Goal: Information Seeking & Learning: Learn about a topic

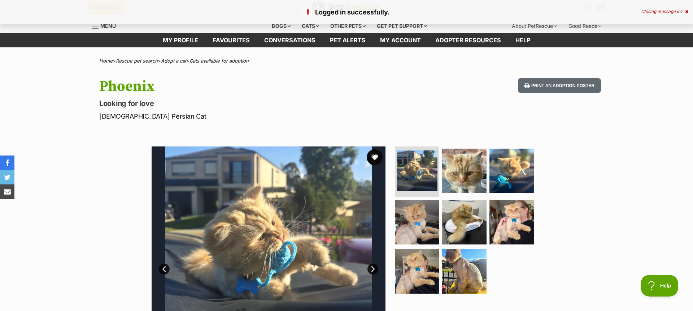
click at [376, 156] on button "favourite" at bounding box center [375, 157] width 16 height 16
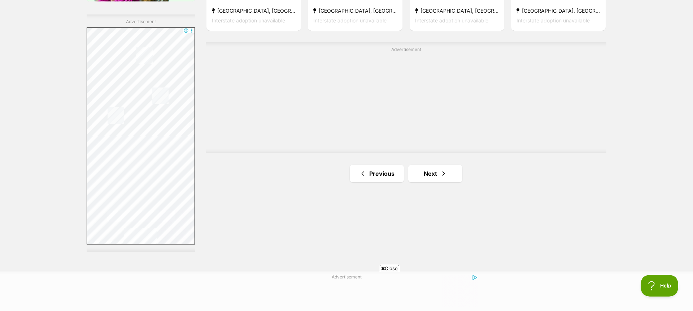
scroll to position [1283, 0]
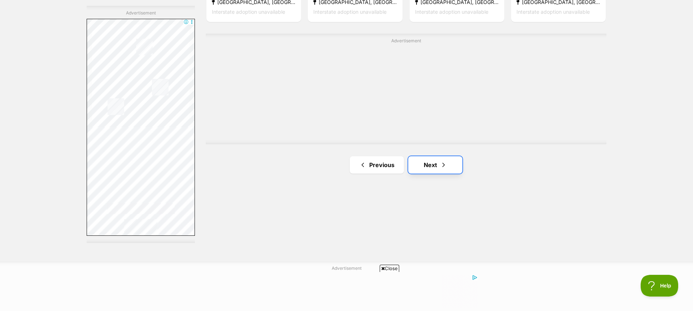
click at [442, 163] on span "Next page" at bounding box center [443, 164] width 7 height 9
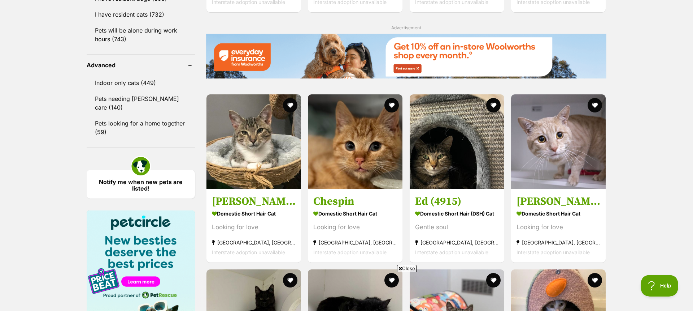
scroll to position [920, 0]
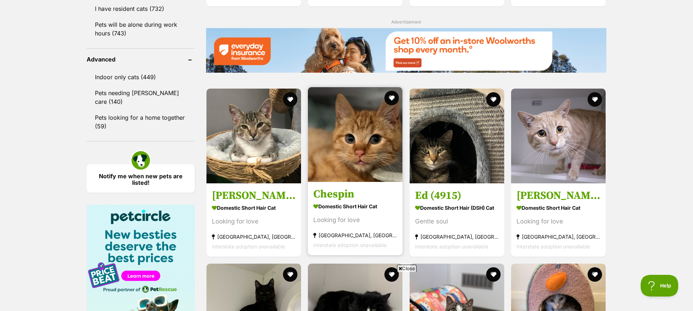
click at [368, 143] on img at bounding box center [355, 134] width 95 height 95
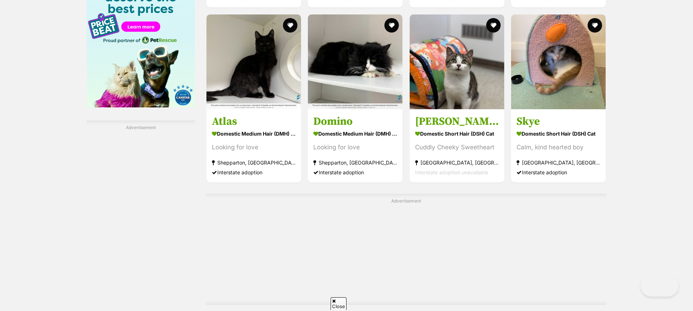
scroll to position [1176, 0]
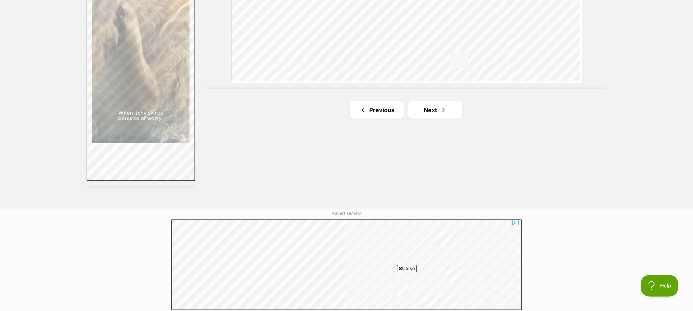
scroll to position [1339, 0]
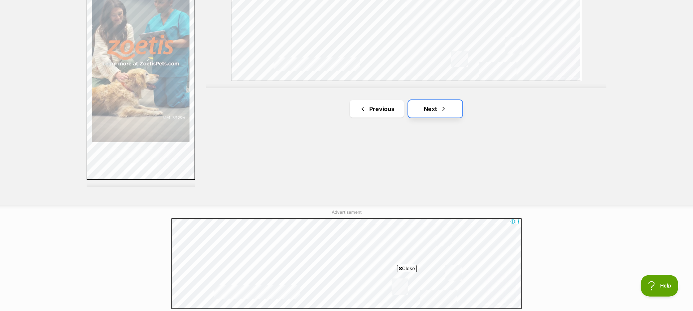
click at [441, 105] on span "Next page" at bounding box center [443, 108] width 7 height 9
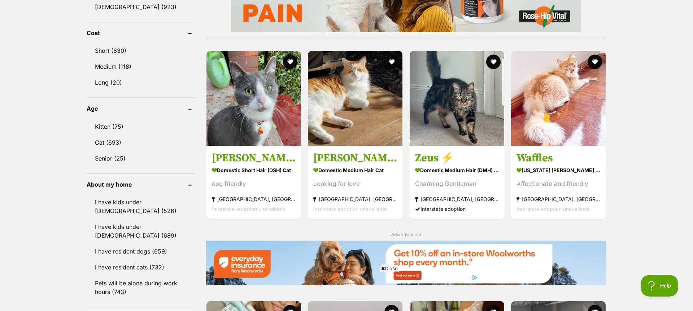
scroll to position [661, 0]
click at [575, 105] on img at bounding box center [558, 97] width 95 height 95
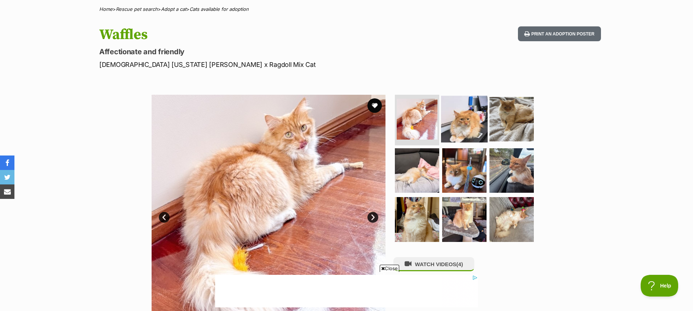
click at [466, 127] on img at bounding box center [464, 119] width 47 height 47
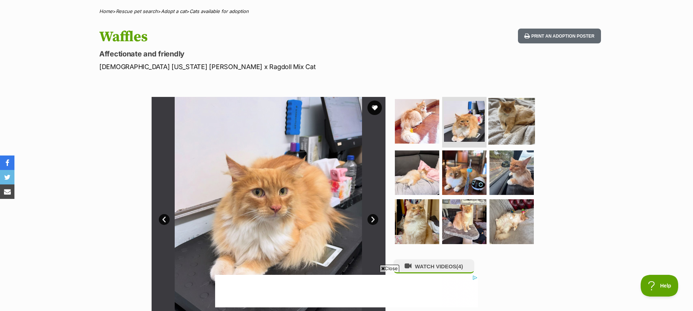
click at [522, 118] on img at bounding box center [512, 121] width 47 height 47
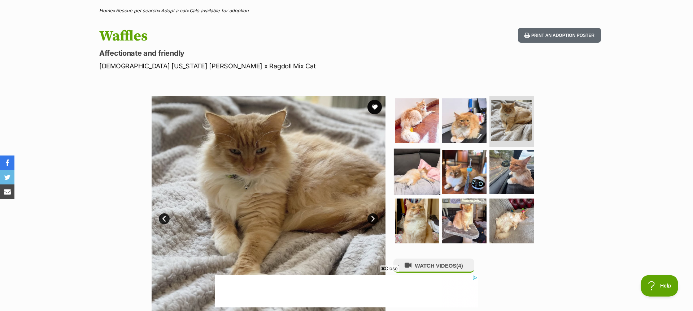
click at [427, 162] on img at bounding box center [417, 171] width 47 height 47
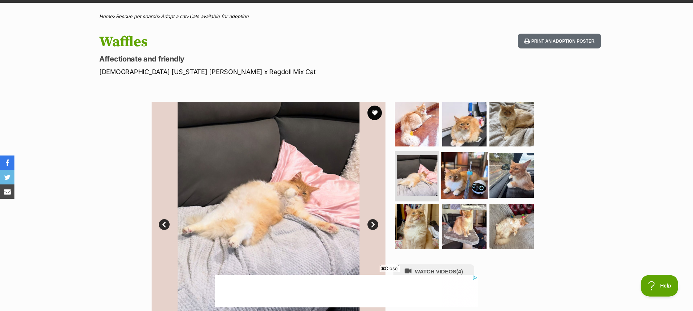
click at [472, 165] on img at bounding box center [464, 175] width 47 height 47
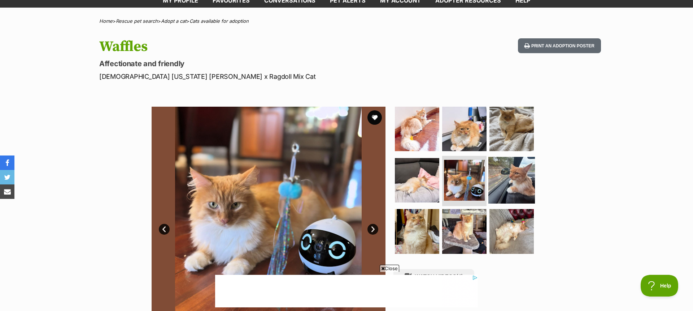
click at [516, 179] on img at bounding box center [512, 179] width 47 height 47
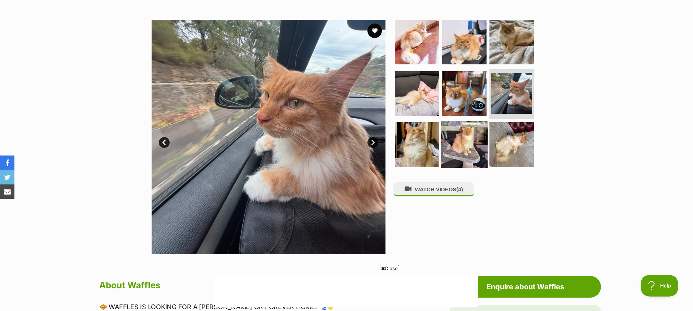
scroll to position [0, 0]
click at [410, 143] on img at bounding box center [417, 144] width 47 height 47
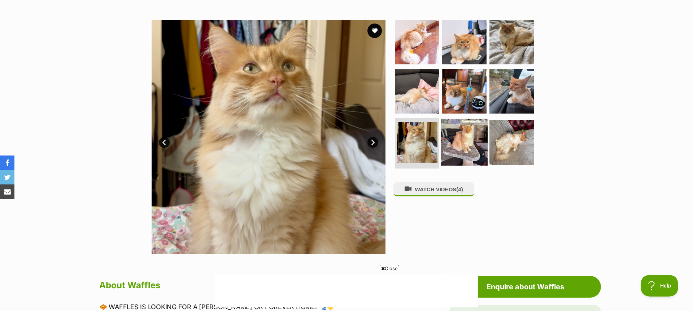
click at [462, 138] on img at bounding box center [464, 142] width 47 height 47
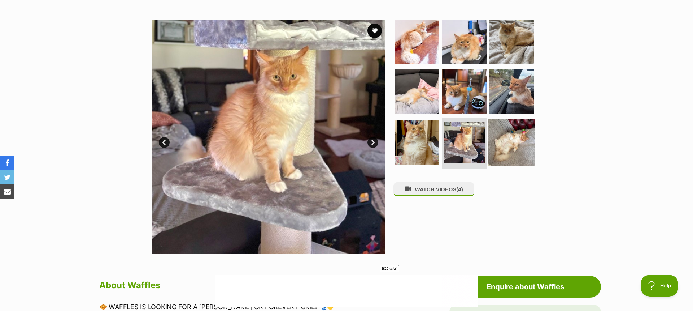
click at [505, 138] on img at bounding box center [512, 142] width 47 height 47
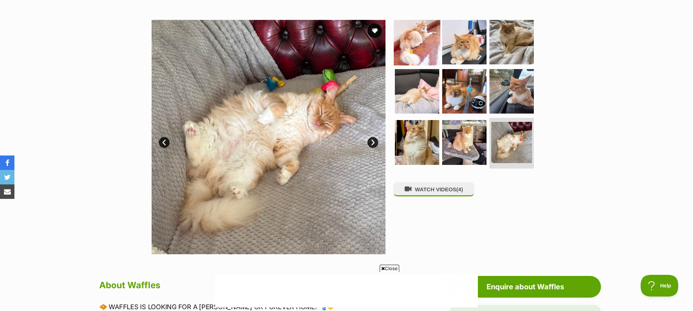
click at [409, 41] on img at bounding box center [417, 42] width 47 height 47
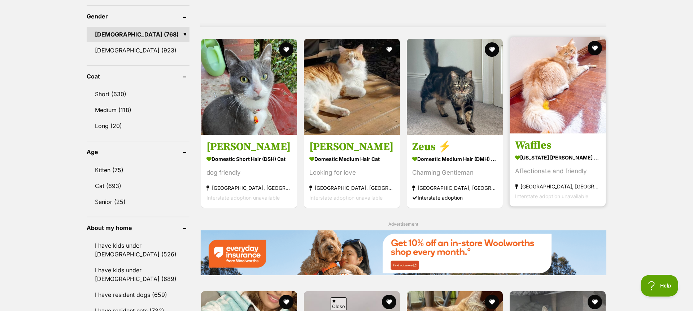
scroll to position [618, 0]
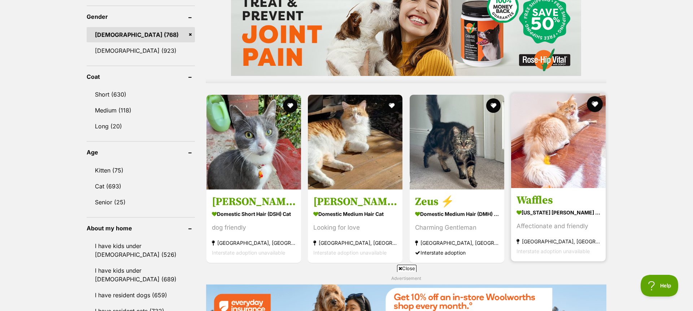
click at [594, 101] on button "favourite" at bounding box center [595, 104] width 16 height 16
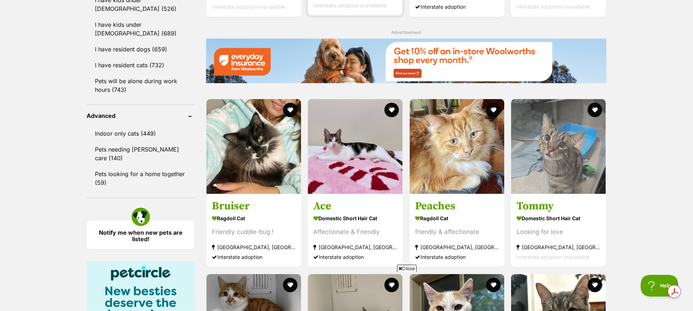
scroll to position [864, 0]
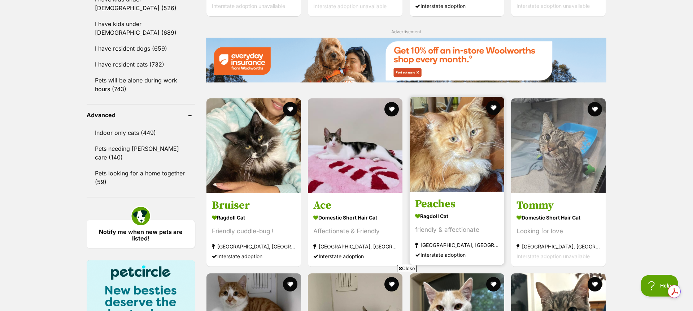
click at [439, 156] on img at bounding box center [457, 144] width 95 height 95
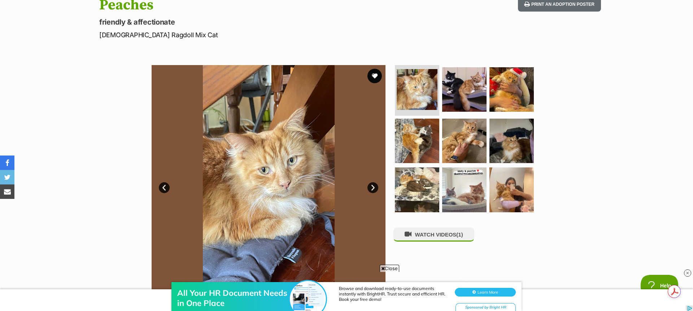
click at [372, 186] on link "Next" at bounding box center [373, 187] width 11 height 11
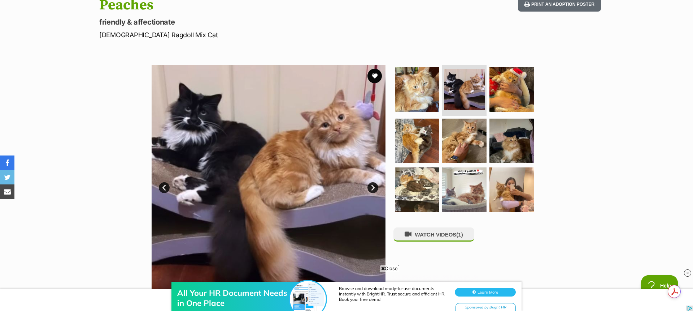
click at [373, 187] on link "Next" at bounding box center [373, 187] width 11 height 11
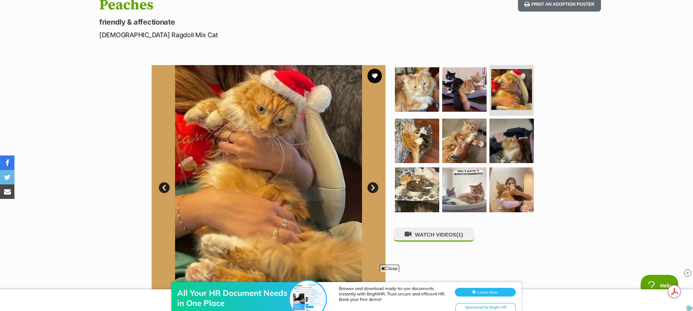
click at [373, 187] on link "Next" at bounding box center [373, 187] width 11 height 11
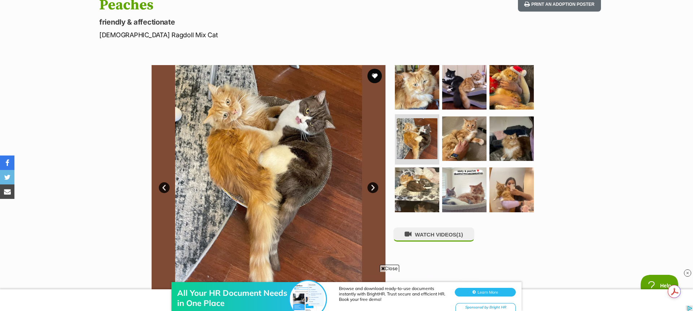
click at [373, 187] on link "Next" at bounding box center [373, 187] width 11 height 11
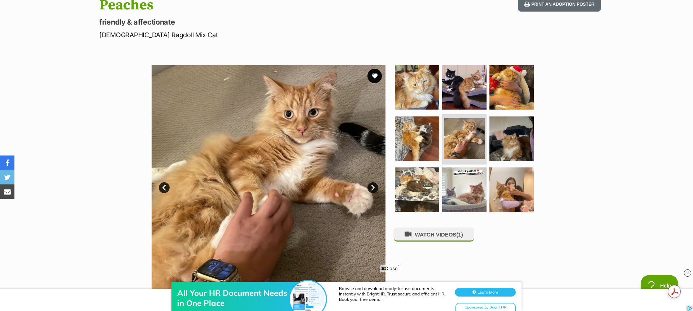
click at [373, 187] on link "Next" at bounding box center [373, 187] width 11 height 11
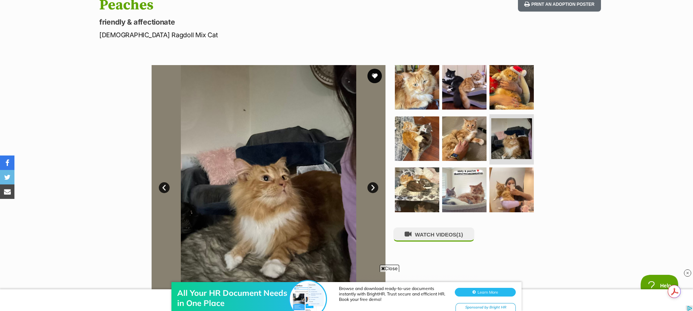
click at [373, 187] on link "Next" at bounding box center [373, 187] width 11 height 11
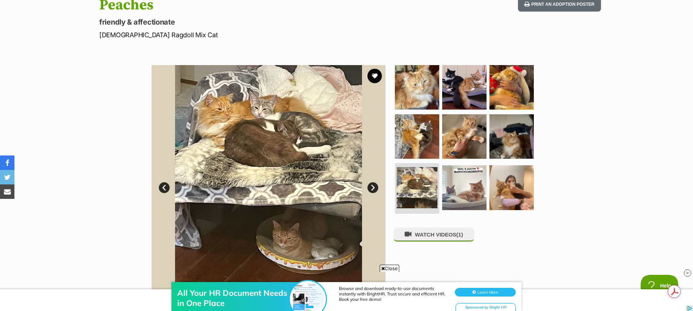
click at [373, 187] on link "Next" at bounding box center [373, 187] width 11 height 11
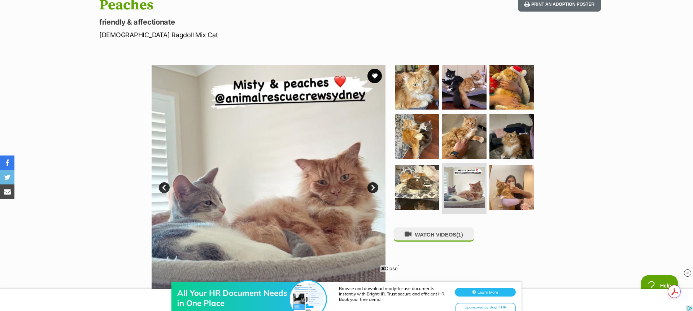
click at [373, 187] on link "Next" at bounding box center [373, 187] width 11 height 11
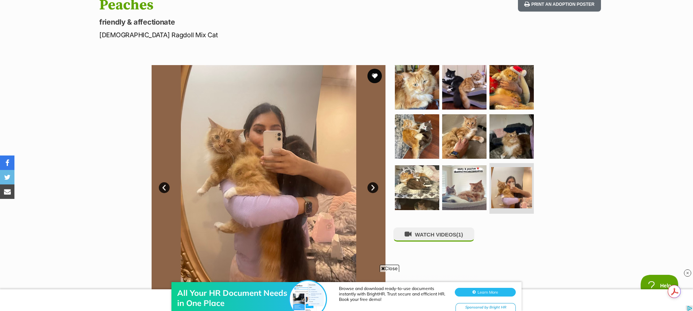
click at [373, 187] on link "Next" at bounding box center [373, 187] width 11 height 11
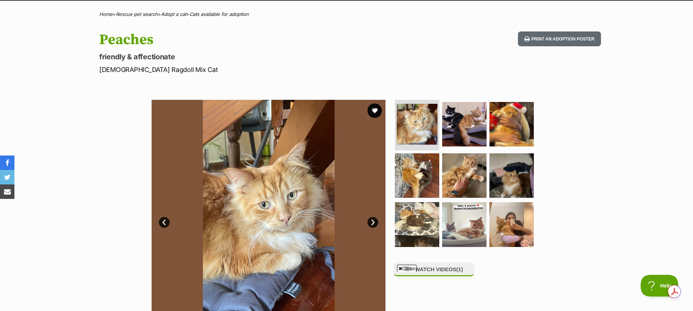
scroll to position [43, 0]
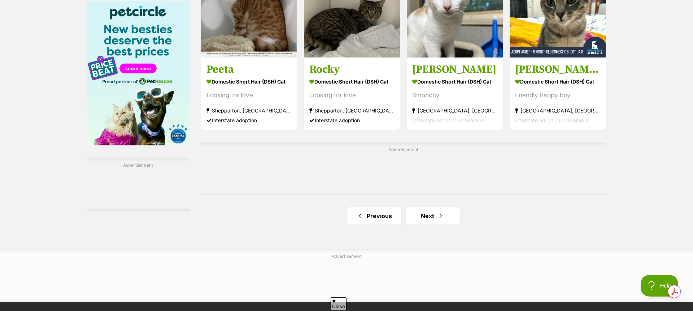
click at [431, 195] on div "Advertisement" at bounding box center [403, 168] width 406 height 53
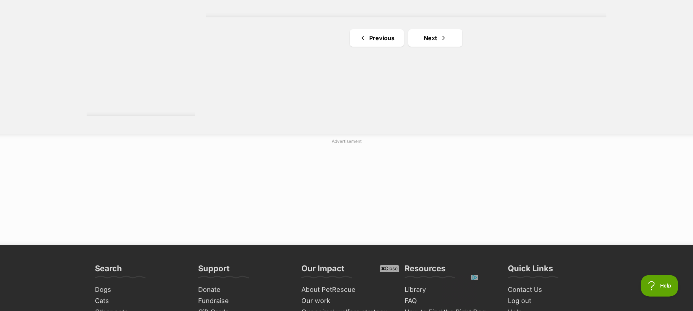
scroll to position [1419, 0]
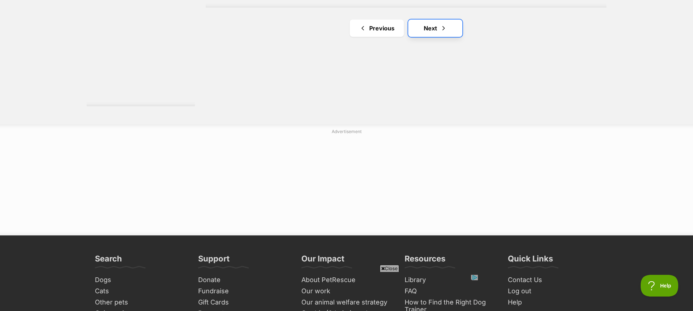
click at [434, 26] on link "Next" at bounding box center [435, 27] width 54 height 17
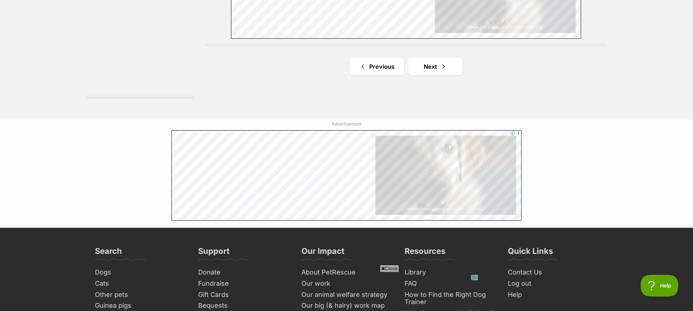
scroll to position [1427, 0]
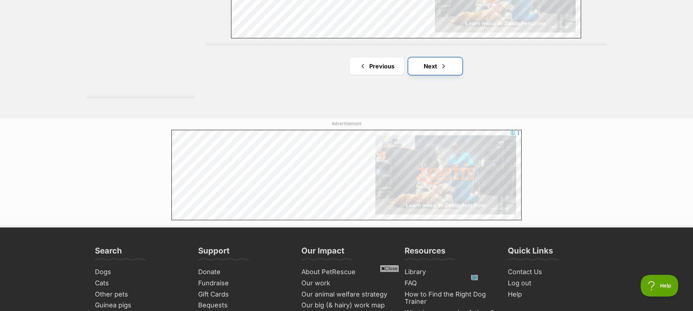
click at [427, 64] on link "Next" at bounding box center [435, 65] width 54 height 17
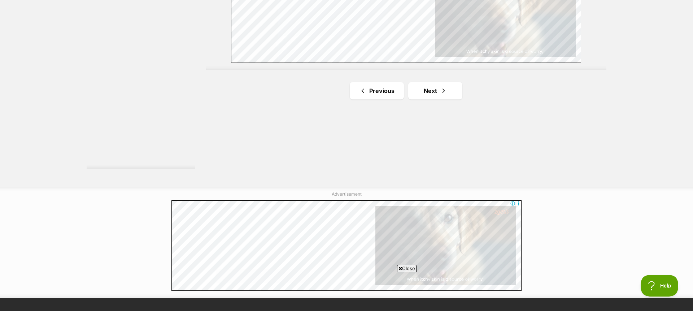
scroll to position [1369, 0]
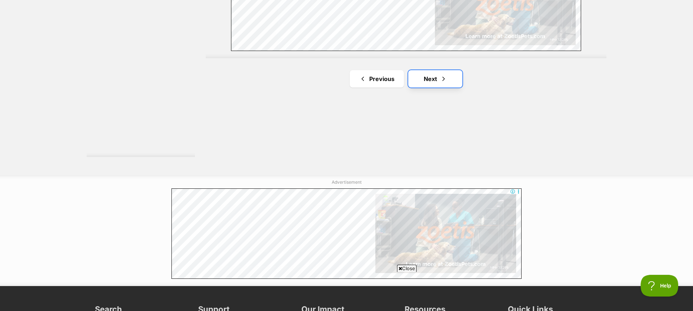
click at [432, 75] on link "Next" at bounding box center [435, 78] width 54 height 17
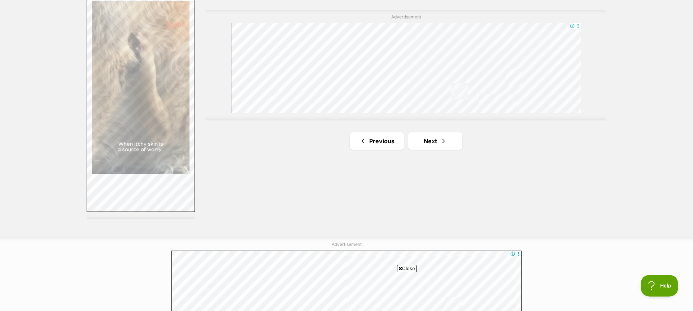
scroll to position [1319, 0]
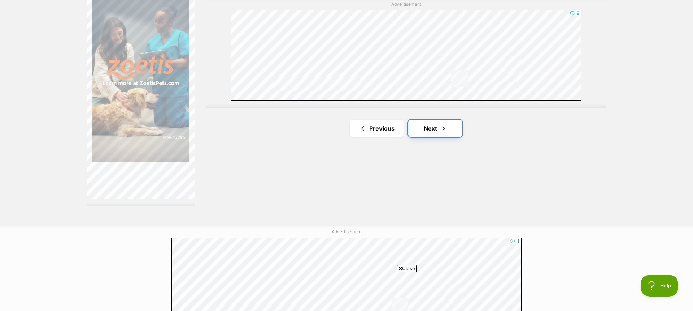
click at [435, 124] on link "Next" at bounding box center [435, 128] width 54 height 17
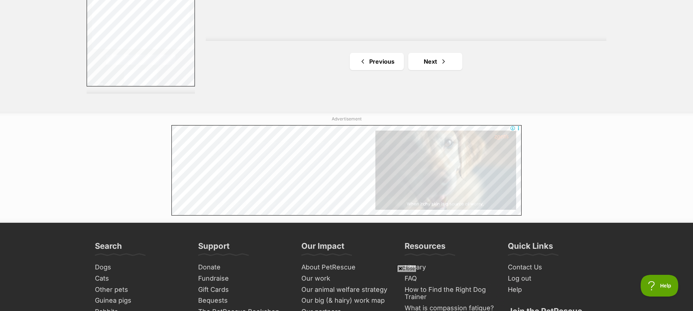
scroll to position [1347, 0]
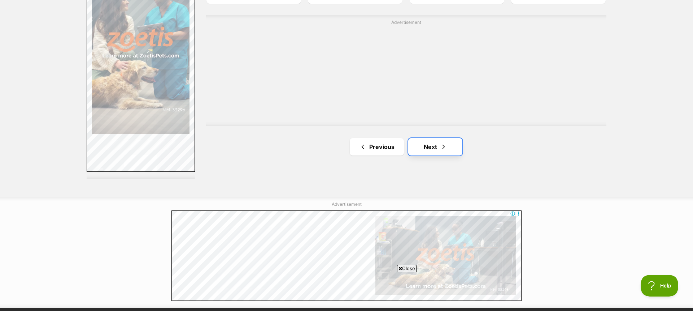
click at [438, 142] on link "Next" at bounding box center [435, 146] width 54 height 17
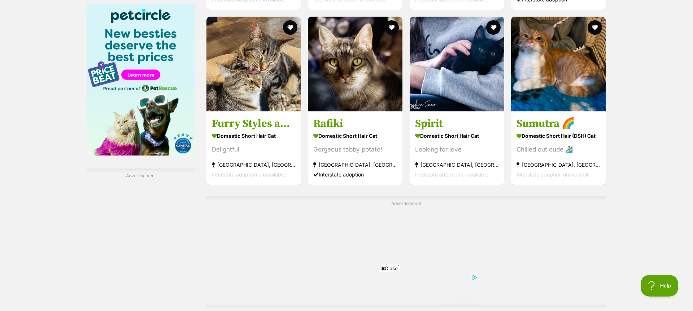
scroll to position [1126, 0]
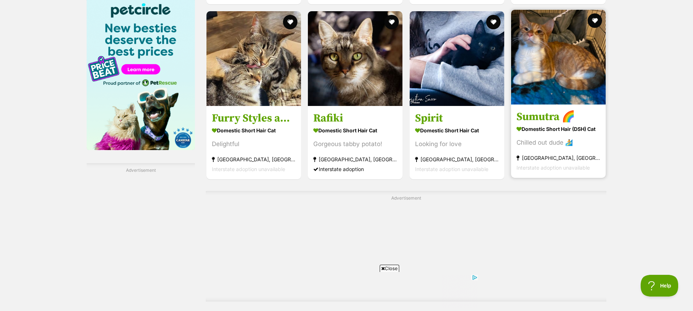
click at [590, 45] on img at bounding box center [558, 57] width 95 height 95
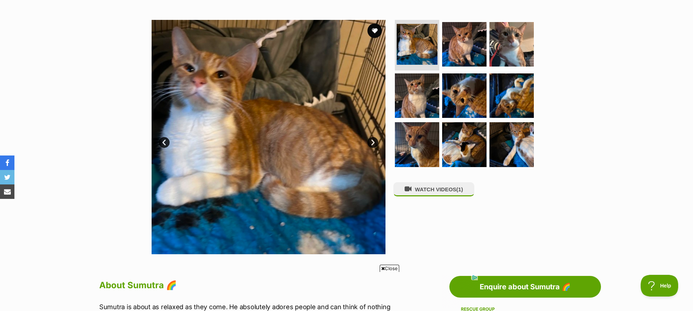
scroll to position [128, 0]
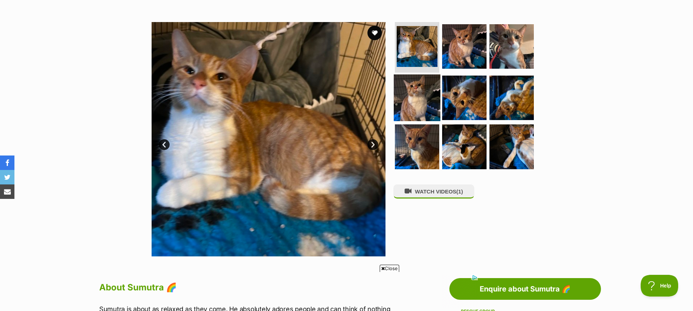
click at [423, 101] on img at bounding box center [417, 97] width 47 height 47
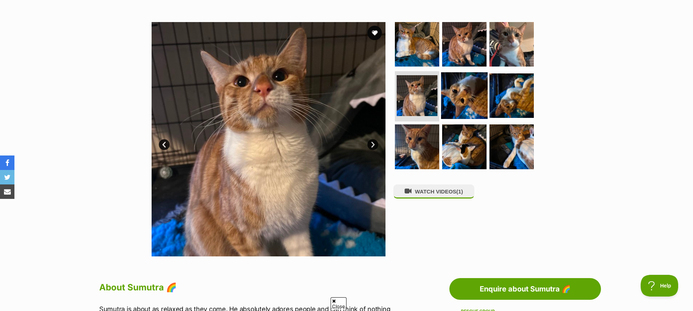
click at [467, 98] on img at bounding box center [464, 95] width 47 height 47
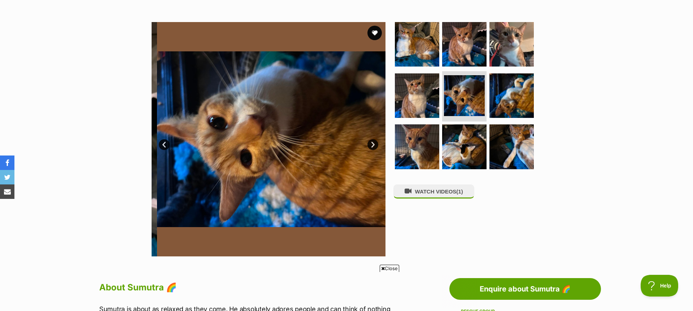
scroll to position [0, 0]
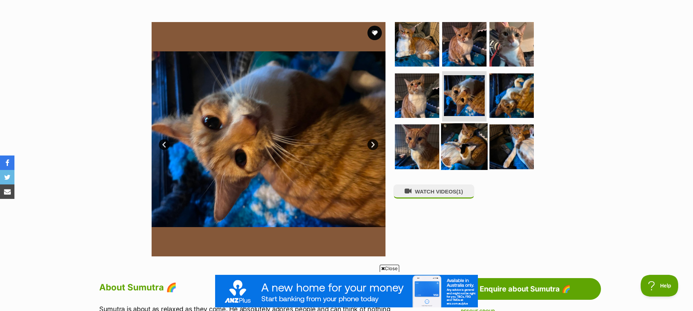
click at [462, 147] on img at bounding box center [464, 146] width 47 height 47
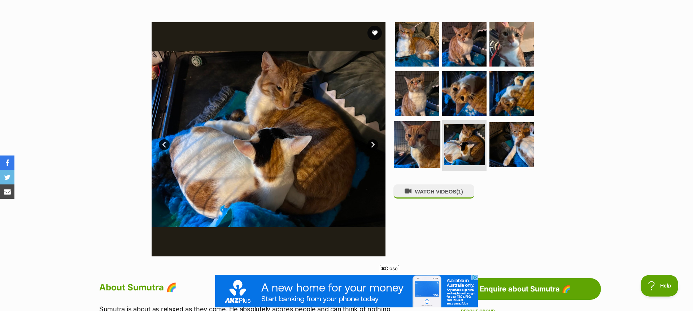
click at [419, 147] on img at bounding box center [417, 144] width 47 height 47
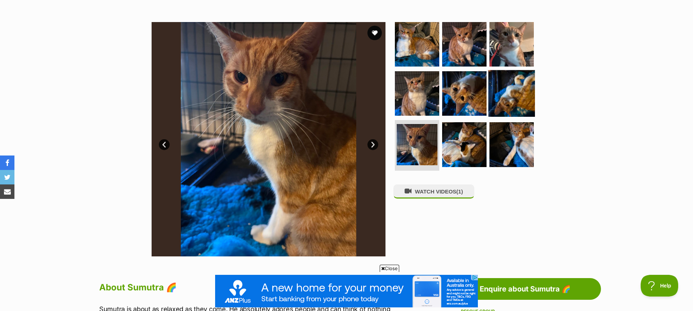
click at [510, 102] on img at bounding box center [512, 93] width 47 height 47
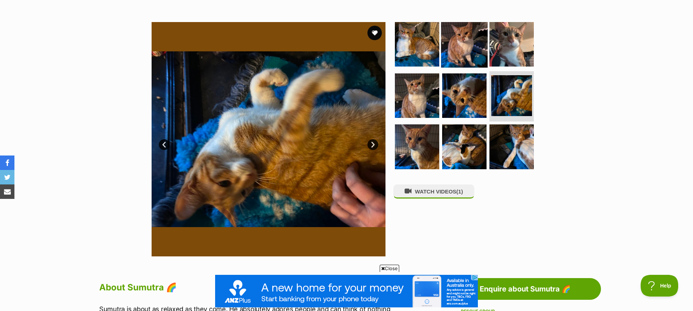
click at [472, 44] on img at bounding box center [464, 44] width 47 height 47
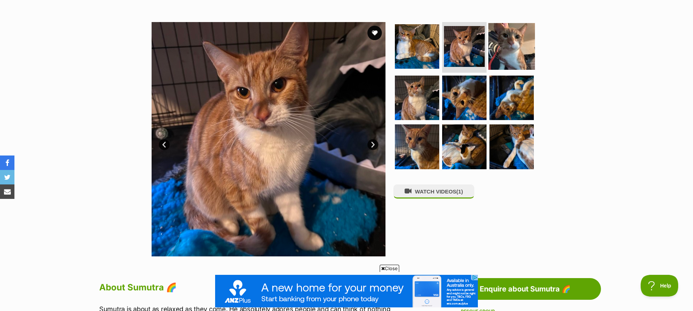
click at [510, 43] on img at bounding box center [512, 46] width 47 height 47
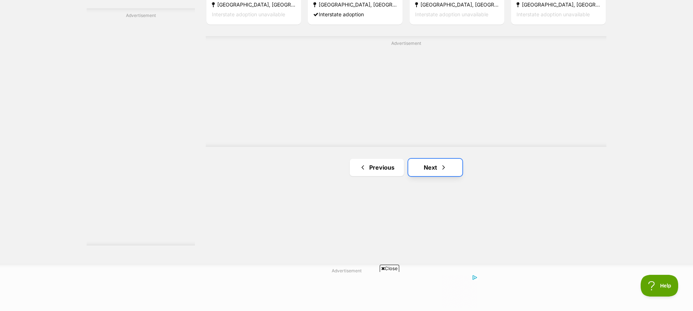
click at [434, 167] on link "Next" at bounding box center [435, 167] width 54 height 17
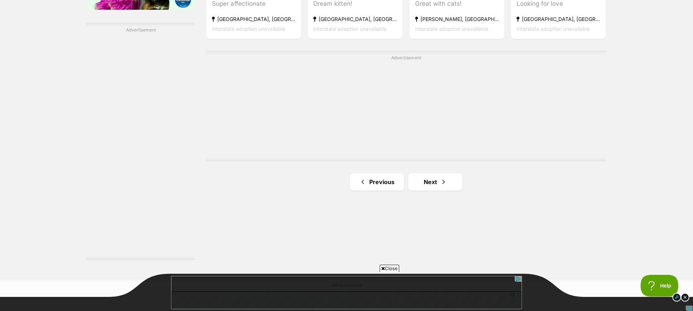
scroll to position [1286, 0]
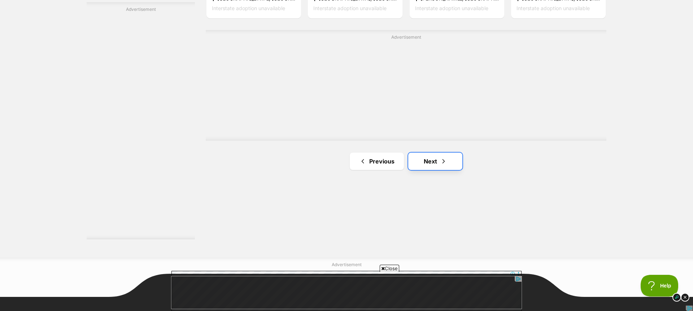
click at [427, 157] on link "Next" at bounding box center [435, 160] width 54 height 17
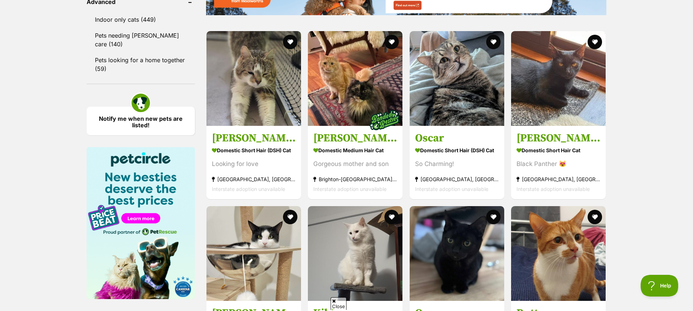
scroll to position [979, 0]
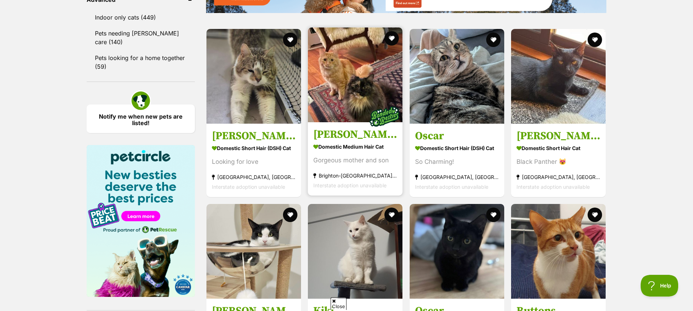
click at [336, 76] on img at bounding box center [355, 74] width 95 height 95
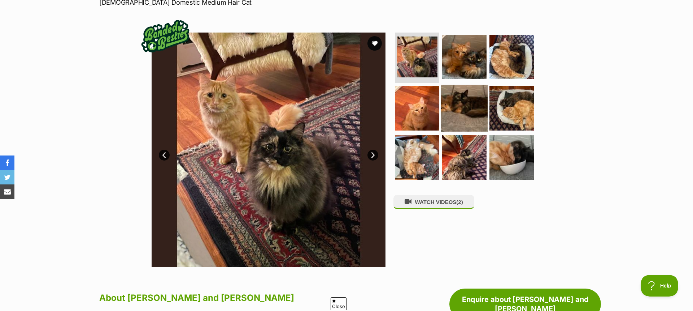
click at [461, 99] on img at bounding box center [464, 107] width 47 height 47
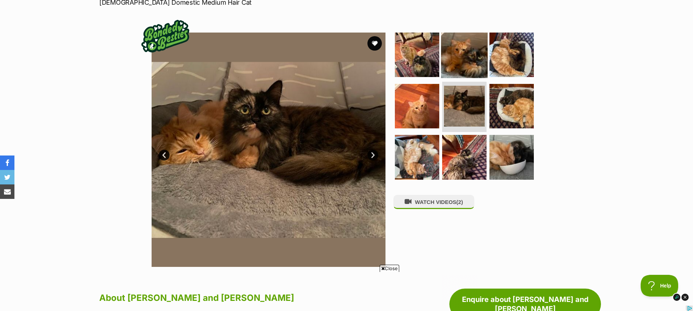
click at [457, 56] on img at bounding box center [464, 54] width 47 height 47
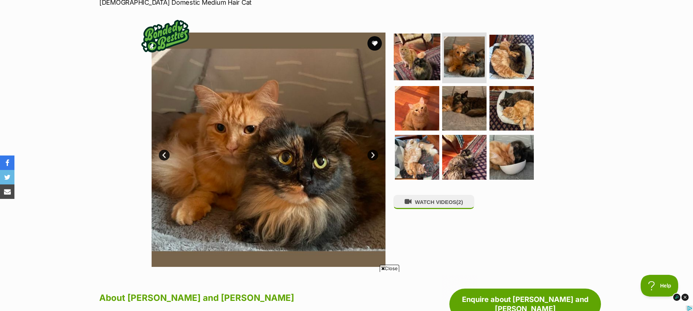
click at [424, 58] on img at bounding box center [417, 57] width 47 height 47
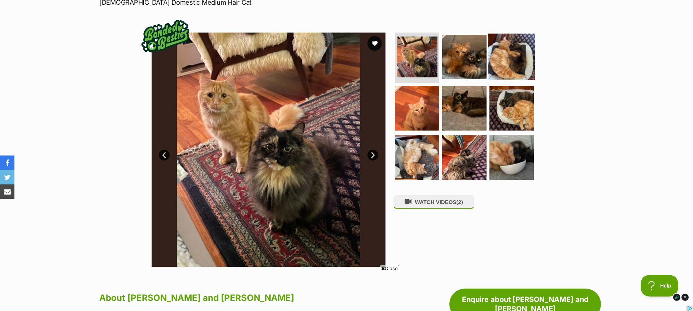
click at [517, 54] on img at bounding box center [512, 57] width 47 height 47
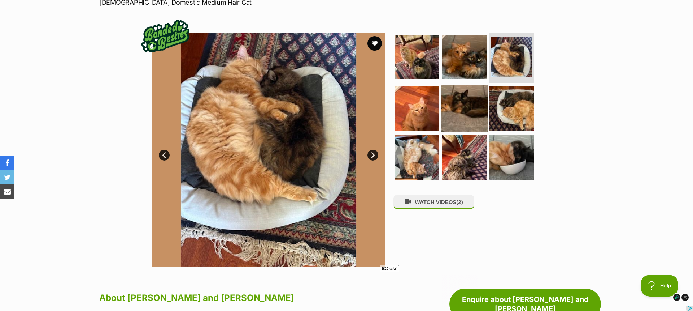
click at [456, 106] on img at bounding box center [464, 107] width 47 height 47
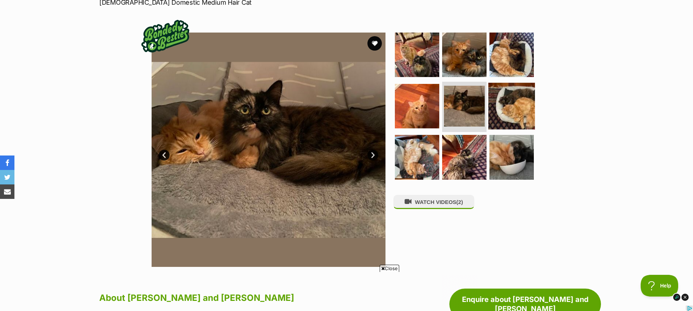
click at [511, 104] on img at bounding box center [512, 105] width 47 height 47
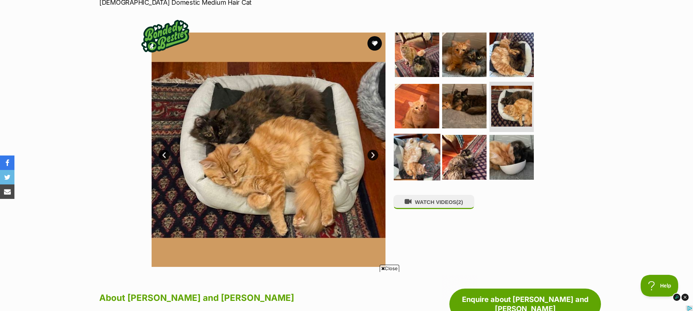
drag, startPoint x: 409, startPoint y: 161, endPoint x: 429, endPoint y: 160, distance: 20.2
click at [409, 161] on img at bounding box center [417, 157] width 47 height 47
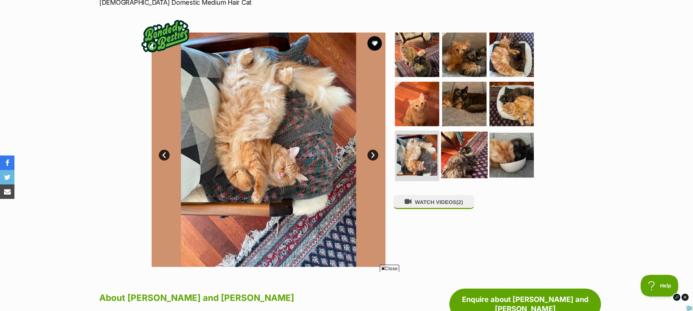
click at [463, 155] on img at bounding box center [464, 154] width 47 height 47
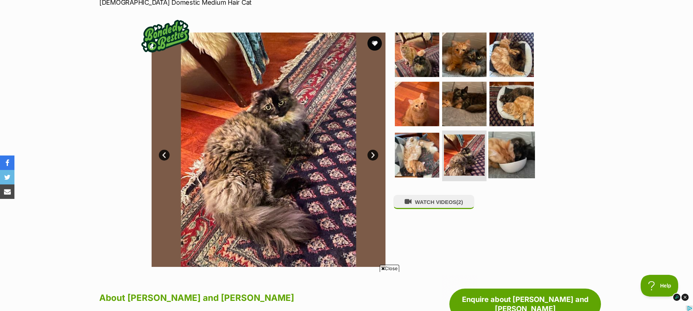
click at [511, 150] on img at bounding box center [512, 154] width 47 height 47
